Goal: Task Accomplishment & Management: Manage account settings

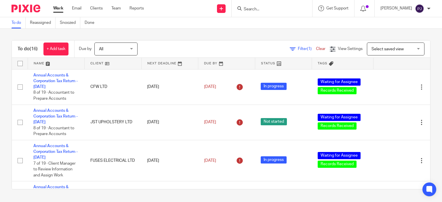
click at [159, 32] on div "To do (16) + Add task Due by All All Today Tomorrow This week Next week This mo…" at bounding box center [221, 115] width 442 height 172
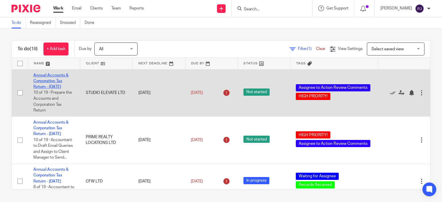
click at [52, 82] on link "Annual Accounts & Corporation Tax Return - Nov 30, 2024" at bounding box center [50, 81] width 35 height 16
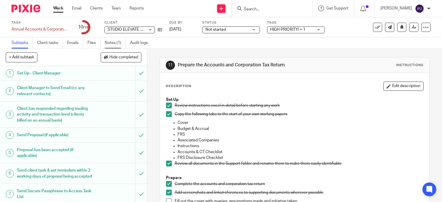
click at [108, 41] on link "Notes (1)" at bounding box center [115, 42] width 21 height 11
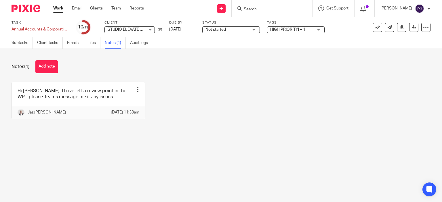
click at [48, 73] on div "Notes (1) Add note Hi Punit, I have left a review point in the WP - please Team…" at bounding box center [221, 94] width 442 height 91
click at [48, 71] on button "Add note" at bounding box center [46, 66] width 23 height 13
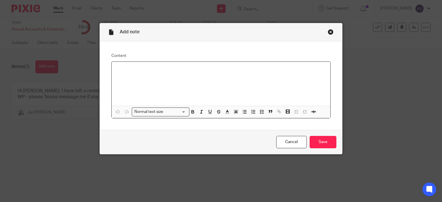
click at [120, 80] on div at bounding box center [221, 84] width 219 height 44
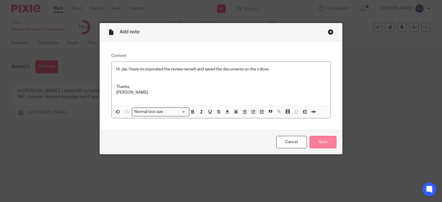
click at [318, 141] on input "Save" at bounding box center [323, 142] width 27 height 12
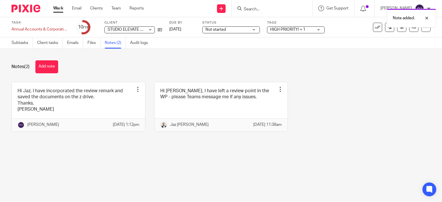
click at [287, 28] on span "HIGH PRIORITY! + 1" at bounding box center [287, 30] width 35 height 4
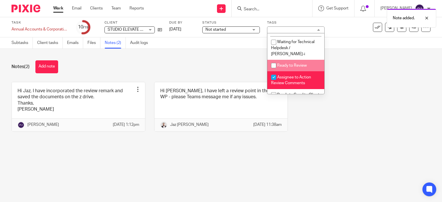
scroll to position [201, 0]
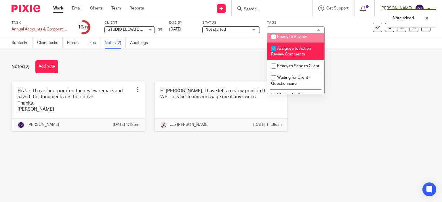
click at [285, 41] on li "Ready to Review" at bounding box center [295, 37] width 57 height 12
checkbox input "true"
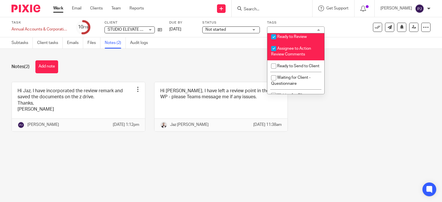
click at [289, 54] on li "Assignee to Action Review Comments" at bounding box center [295, 52] width 57 height 18
checkbox input "false"
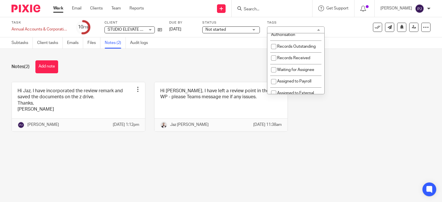
scroll to position [0, 0]
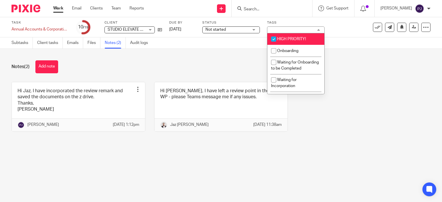
click at [370, 66] on div "Notes (2) Add note" at bounding box center [221, 66] width 419 height 13
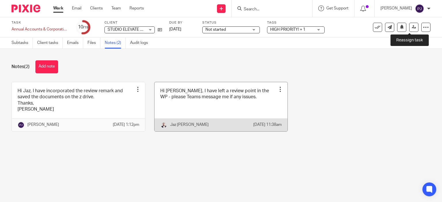
click at [412, 28] on icon at bounding box center [414, 27] width 4 height 4
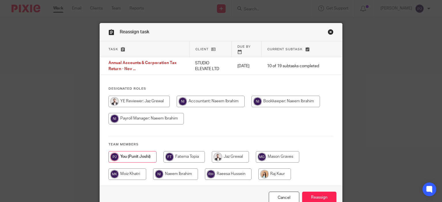
click at [237, 153] on input "radio" at bounding box center [230, 157] width 37 height 12
radio input "true"
click at [311, 194] on input "Reassign" at bounding box center [319, 198] width 34 height 12
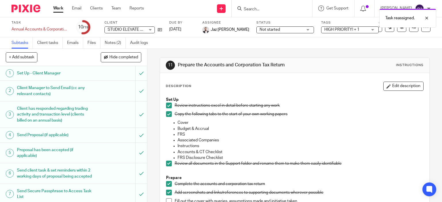
click at [55, 6] on link "Work" at bounding box center [58, 8] width 10 height 6
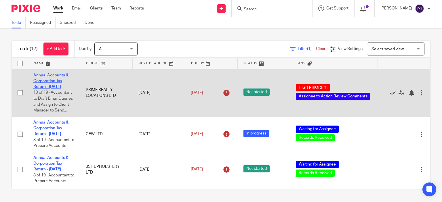
click at [45, 81] on link "Annual Accounts & Corporation Tax Return - [DATE]" at bounding box center [50, 81] width 35 height 16
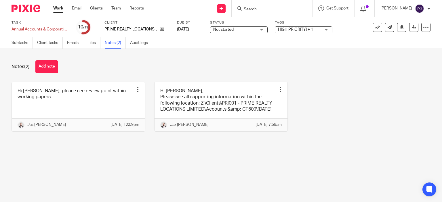
click at [303, 33] on span "HIGH PRIORITY! + 1" at bounding box center [299, 30] width 43 height 6
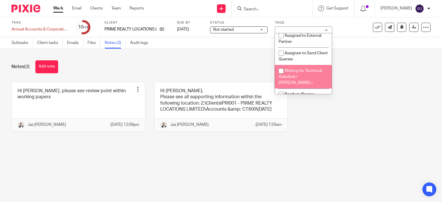
scroll to position [173, 0]
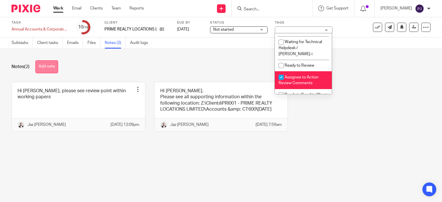
click at [48, 65] on button "Add note" at bounding box center [46, 66] width 23 height 13
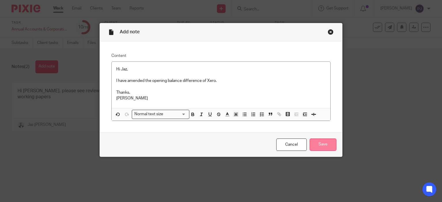
click at [330, 147] on input "Save" at bounding box center [323, 145] width 27 height 12
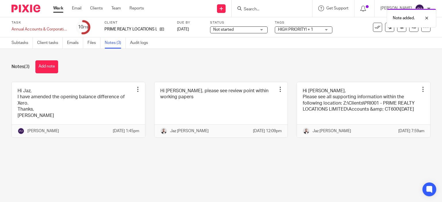
click at [305, 32] on span "HIGH PRIORITY! + 1" at bounding box center [299, 30] width 43 height 6
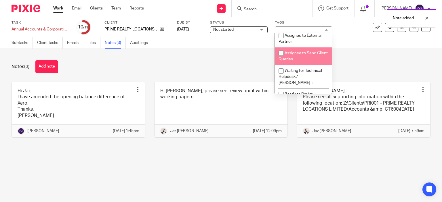
scroll to position [173, 0]
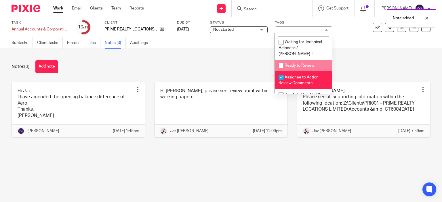
click at [299, 66] on li "Ready to Review" at bounding box center [303, 66] width 57 height 12
checkbox input "true"
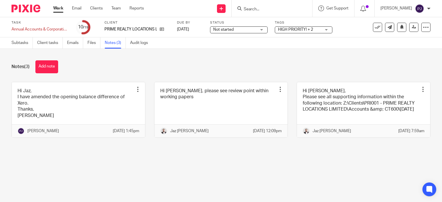
click at [246, 56] on div "Notes (3) Add note Hi Jaz, I have amended the opening balance difference of Xer…" at bounding box center [221, 103] width 442 height 109
click at [412, 27] on icon at bounding box center [414, 27] width 4 height 4
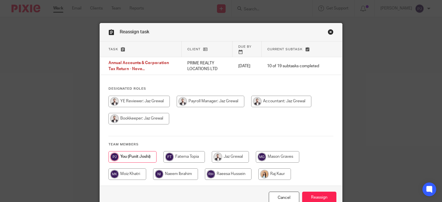
click at [251, 107] on input "radio" at bounding box center [281, 102] width 60 height 12
radio input "true"
click at [308, 192] on input "Reassign" at bounding box center [319, 198] width 34 height 12
